Goal: Task Accomplishment & Management: Manage account settings

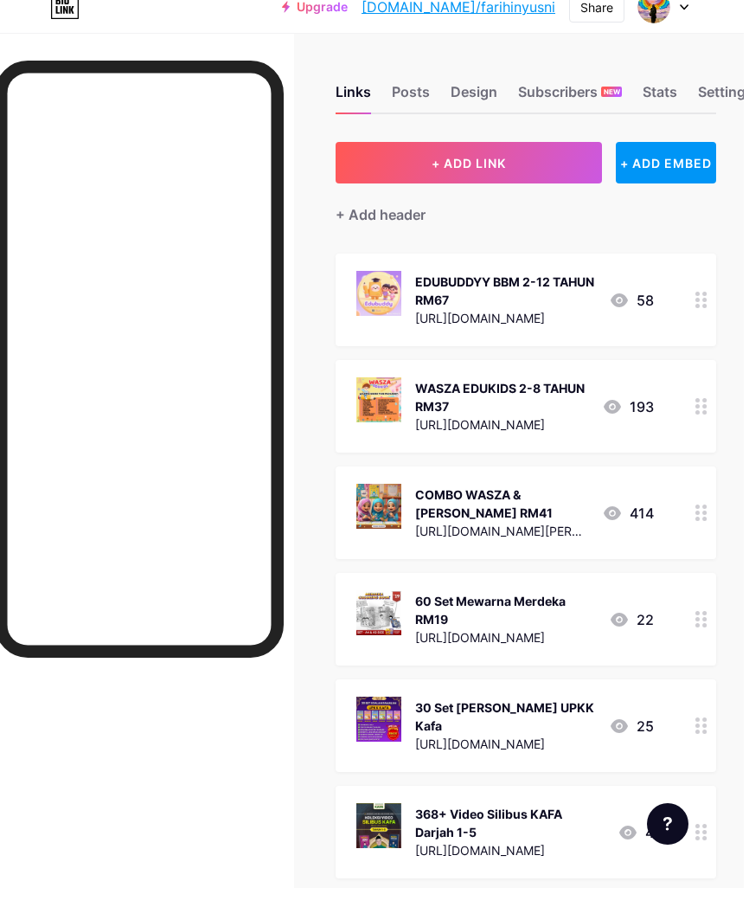
click at [473, 77] on div "Links Posts Design Subscribers NEW Stats Settings" at bounding box center [531, 103] width 381 height 61
click at [471, 100] on div "Design" at bounding box center [479, 115] width 47 height 31
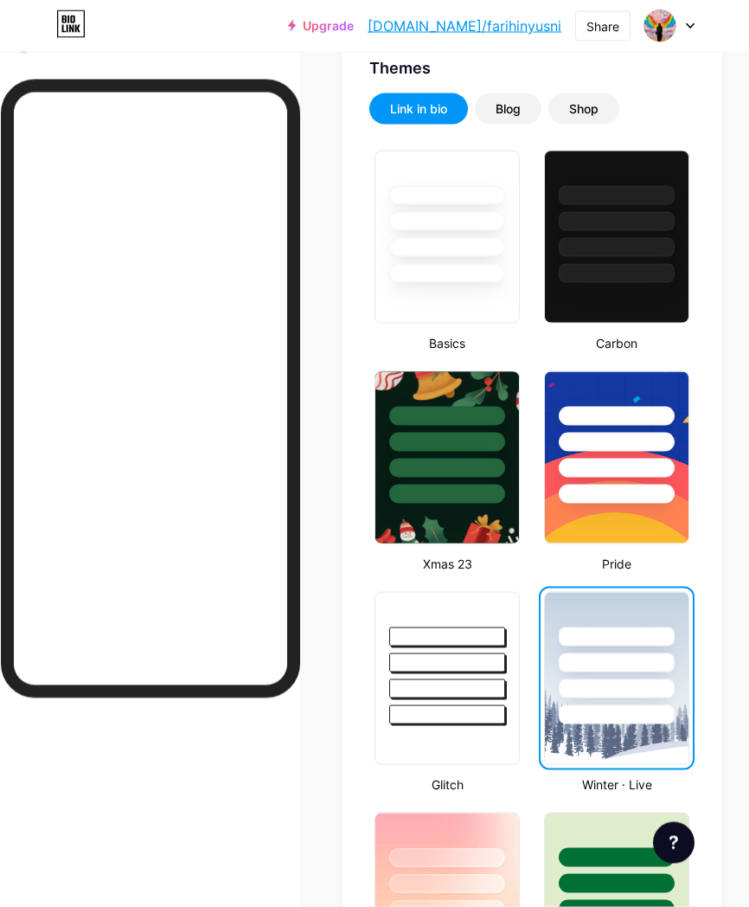
scroll to position [486, 0]
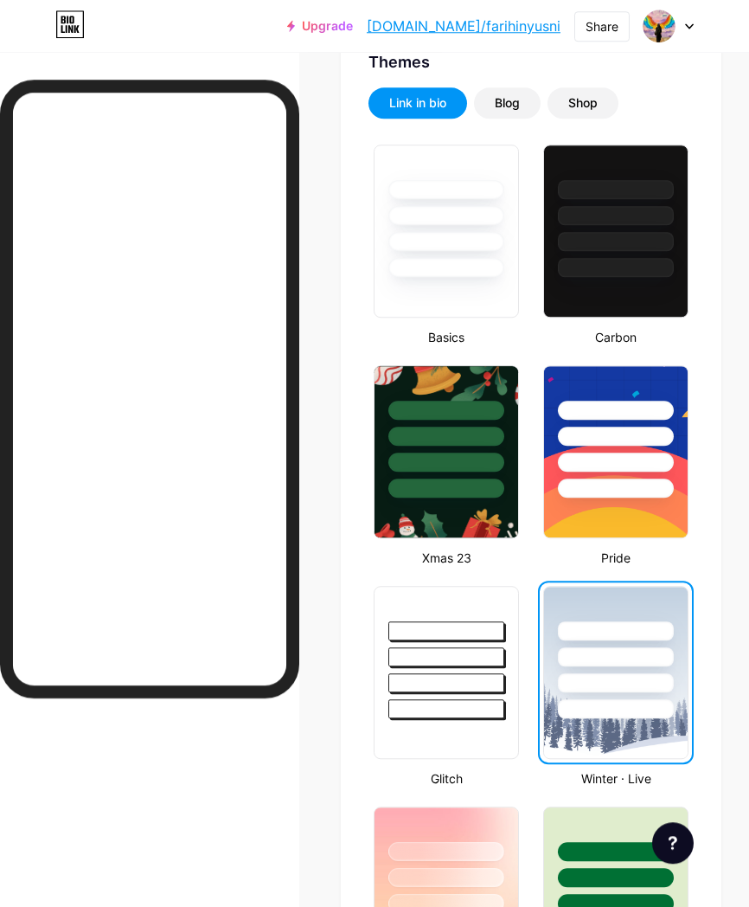
click at [657, 483] on div at bounding box center [616, 487] width 116 height 19
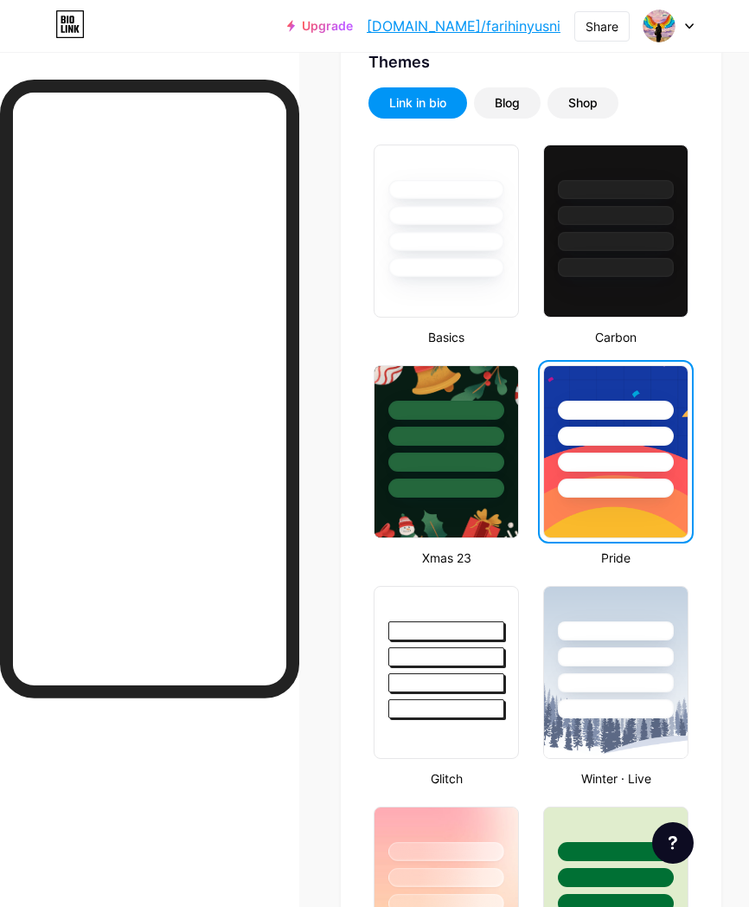
click at [575, 667] on div at bounding box center [616, 652] width 144 height 131
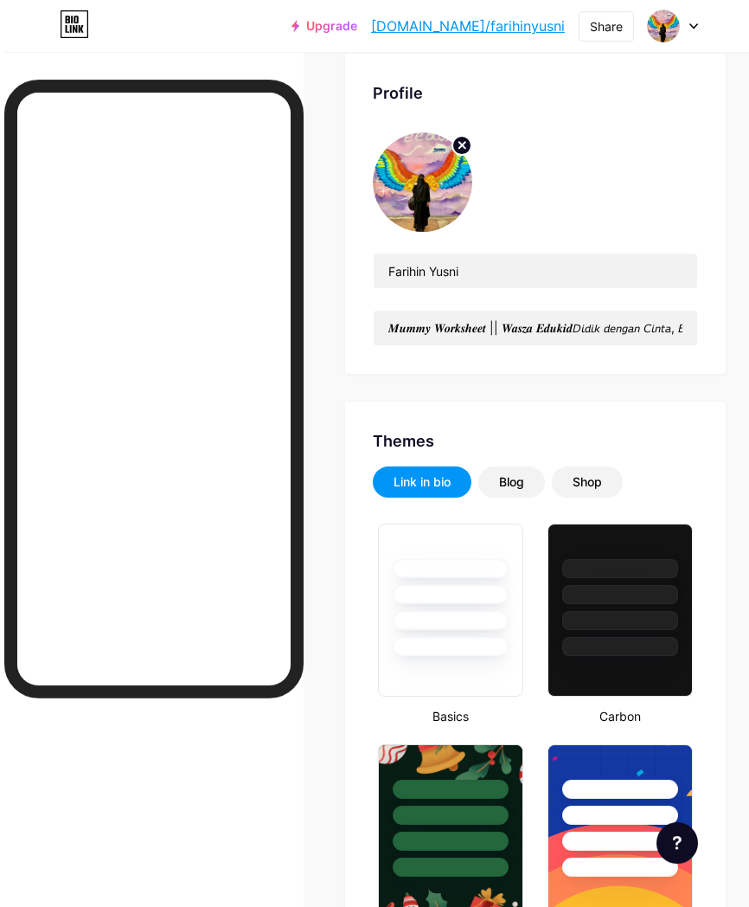
scroll to position [0, 0]
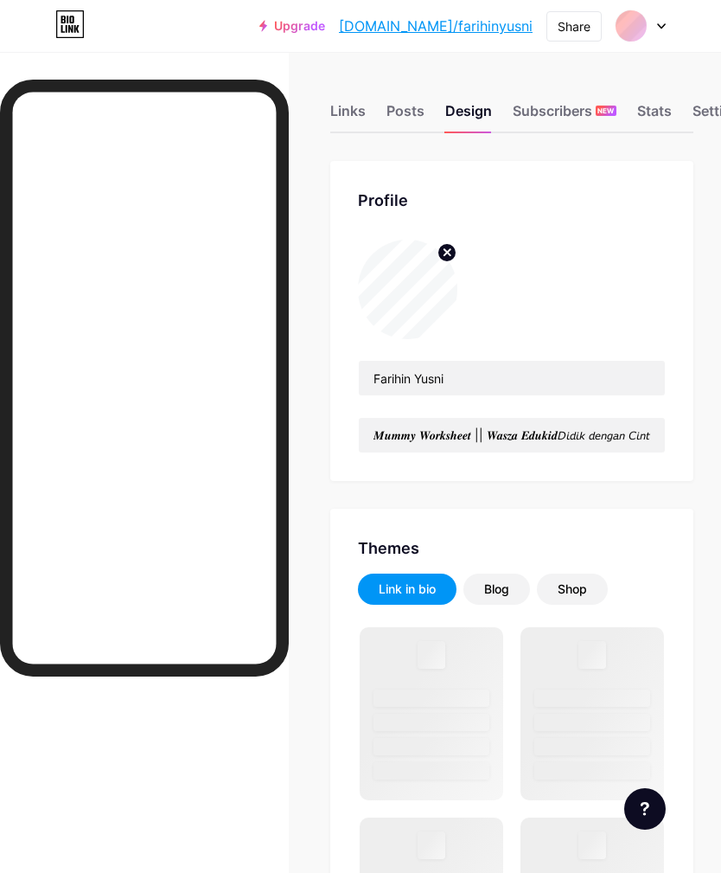
type input "𝑴𝒖𝒎𝒎𝒚 𝑾𝒐𝒓𝒌𝒔𝒉𝒆𝒆𝒕 || 𝑾𝒂𝒔𝒛𝒂 𝑬𝒅𝒖𝒌𝒊𝒅𝘋𝘪𝘥𝘪𝘬 𝘥𝘦𝘯𝘨𝘢𝘯 𝘊𝘪𝘯𝘵𝘢, 𝘉𝘪𝘮𝘣𝘪𝘯𝘨 𝘥𝘦𝘯𝘨𝘢𝘯 𝘏𝘢𝘵𝘪 ♡𝘚𝘦𝘮𝘰𝘨𝘢 …"
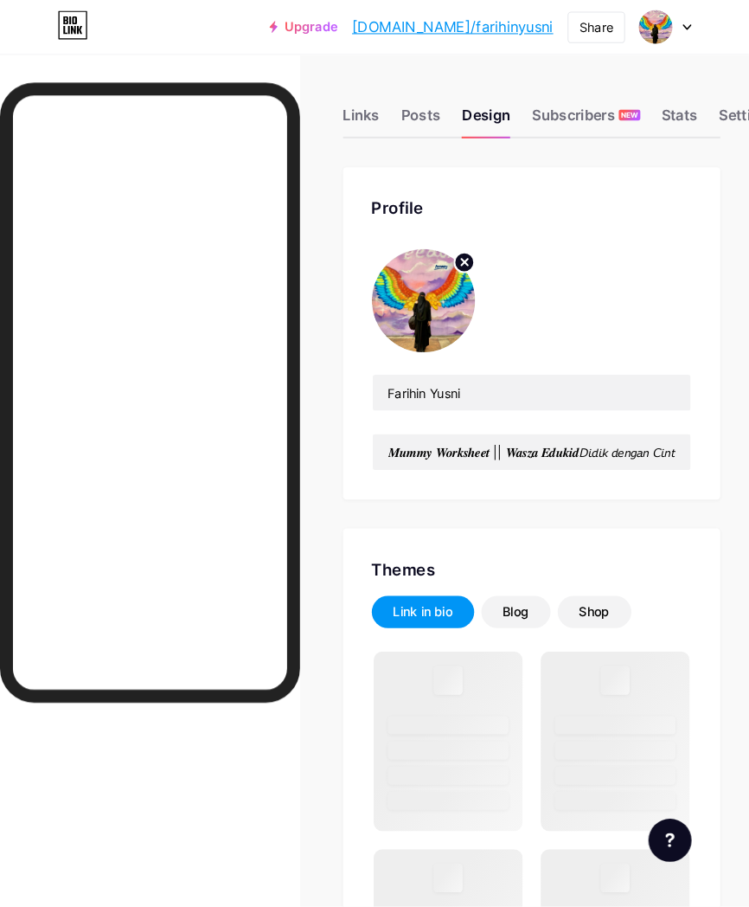
scroll to position [3, 0]
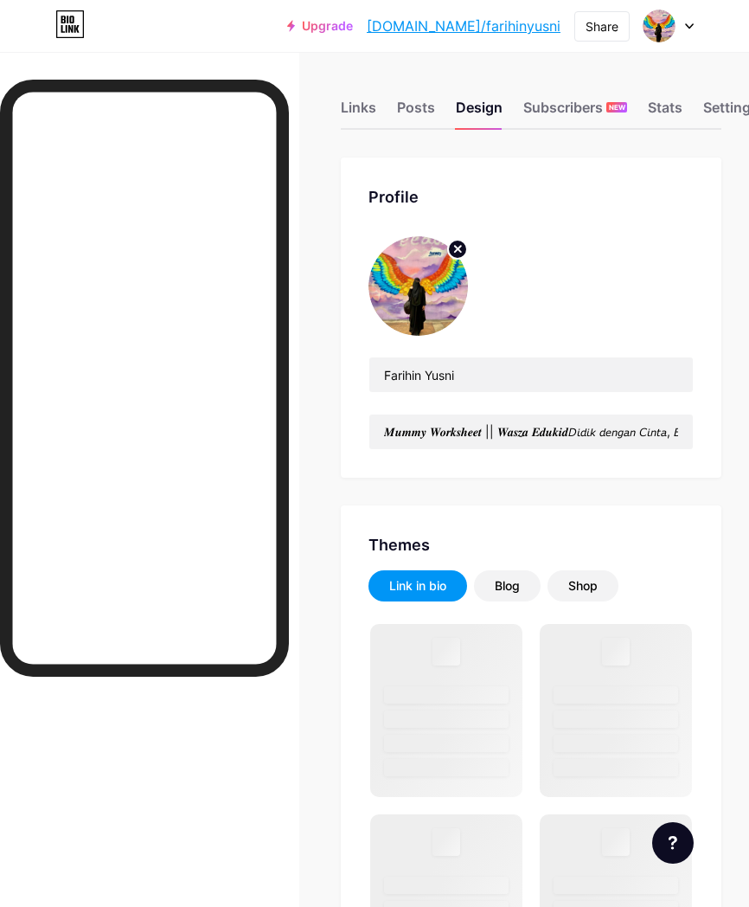
type input "𝑴𝒖𝒎𝒎𝒚 𝑾𝒐𝒓𝒌𝒔𝒉𝒆𝒆𝒕 || 𝑾𝒂𝒔𝒛𝒂 𝑬𝒅𝒖𝒌𝒊𝒅𝘋𝘪𝘥𝘪𝘬 𝘥𝘦𝘯𝘨𝘢𝘯 𝘊𝘪𝘯𝘵𝘢, 𝘉𝘪𝘮𝘣𝘪𝘯𝘨 𝘥𝘦𝘯𝘨𝘢𝘯 𝘏𝘢𝘵𝘪 ♡𝘚𝘦𝘮𝘰𝘨𝘢 …"
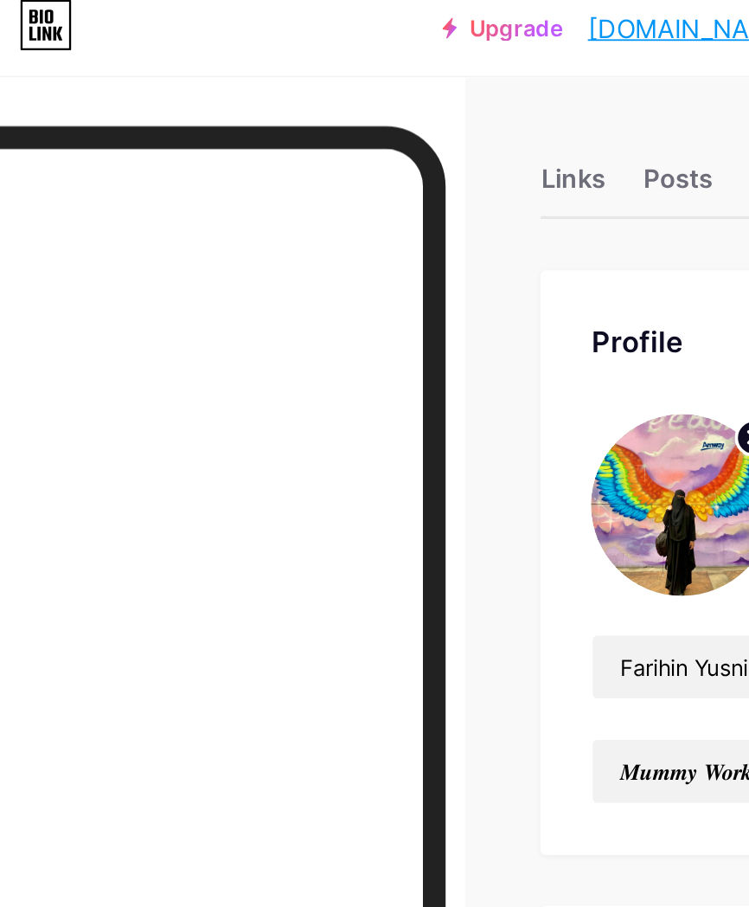
scroll to position [0, 0]
